Goal: Navigation & Orientation: Find specific page/section

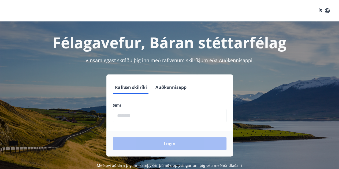
drag, startPoint x: 149, startPoint y: 106, endPoint x: 147, endPoint y: 114, distance: 7.7
click at [147, 114] on div "Sími ​" at bounding box center [169, 113] width 113 height 20
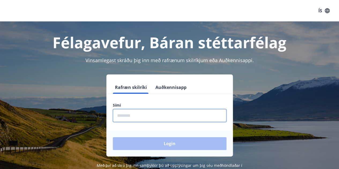
click at [147, 114] on input "phone" at bounding box center [169, 115] width 113 height 13
type input "********"
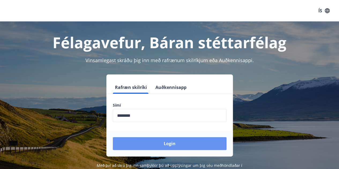
click at [156, 146] on button "Login" at bounding box center [169, 143] width 113 height 13
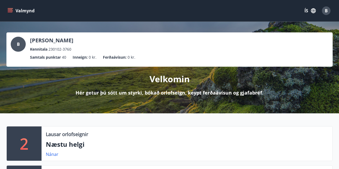
click at [8, 8] on icon "menu" at bounding box center [9, 10] width 5 height 5
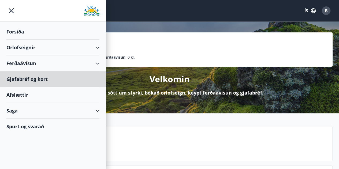
click at [42, 79] on div "Gjafabréf og kort" at bounding box center [52, 79] width 93 height 16
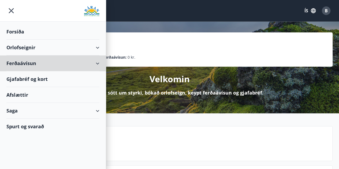
click at [99, 62] on div "Ferðaávísun" at bounding box center [52, 63] width 93 height 16
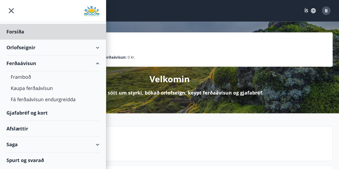
click at [17, 32] on div "Forsíða" at bounding box center [52, 32] width 93 height 16
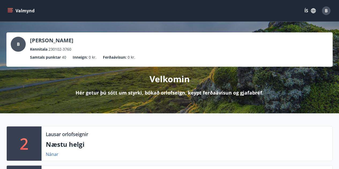
click at [10, 10] on icon "menu" at bounding box center [9, 10] width 5 height 5
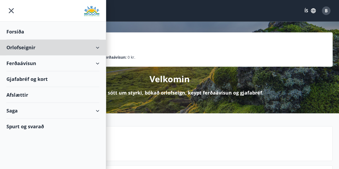
click at [96, 47] on div "Orlofseignir" at bounding box center [52, 48] width 93 height 16
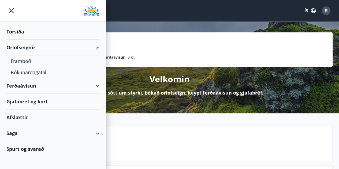
click at [96, 47] on div "Orlofseignir" at bounding box center [52, 48] width 93 height 16
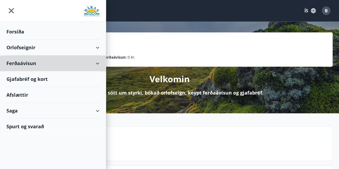
click at [97, 60] on div "Ferðaávísun" at bounding box center [52, 63] width 93 height 16
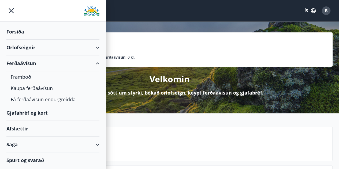
click at [97, 60] on div "Ferðaávísun" at bounding box center [52, 63] width 93 height 16
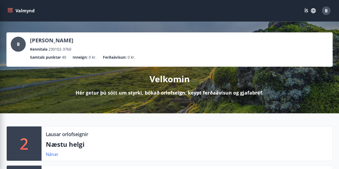
click at [157, 27] on div "B Bjarki Briem Birgisson Kennitala 230102-3760 Samtals punktar 40 Inneign : 0 k…" at bounding box center [169, 68] width 339 height 92
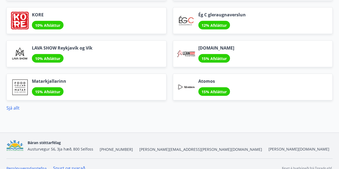
scroll to position [665, 0]
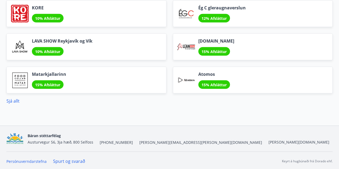
click at [16, 100] on link "Sjá allt" at bounding box center [12, 101] width 13 height 6
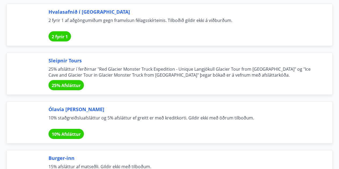
scroll to position [2839, 0]
